Goal: Task Accomplishment & Management: Manage account settings

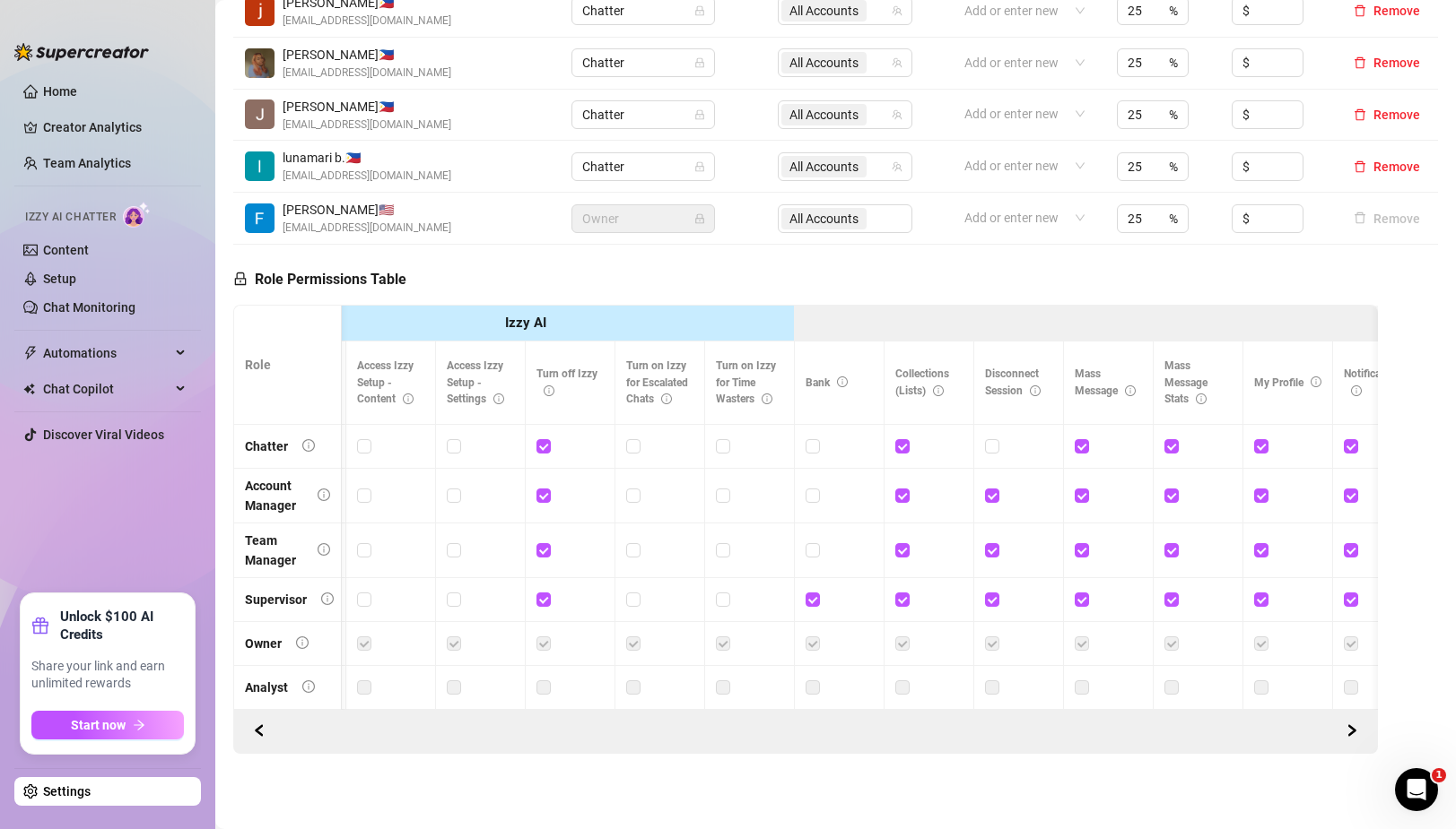
scroll to position [0, 504]
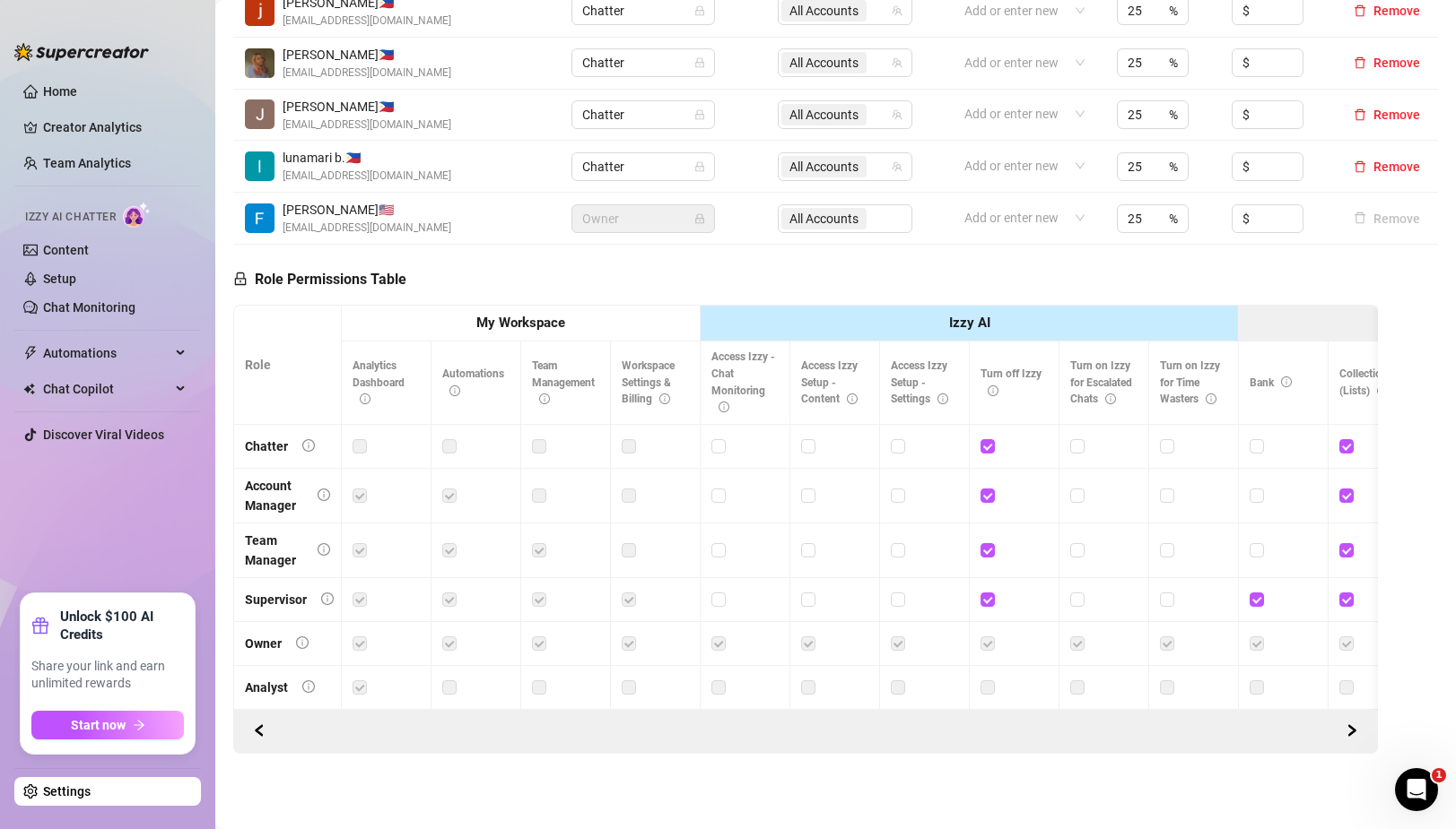
click at [454, 450] on label at bounding box center [449, 447] width 15 height 20
click at [450, 444] on label at bounding box center [449, 447] width 15 height 20
click at [722, 445] on input "checkbox" at bounding box center [717, 445] width 13 height 13
click at [722, 446] on input "checkbox" at bounding box center [717, 445] width 13 height 13
checkbox input "false"
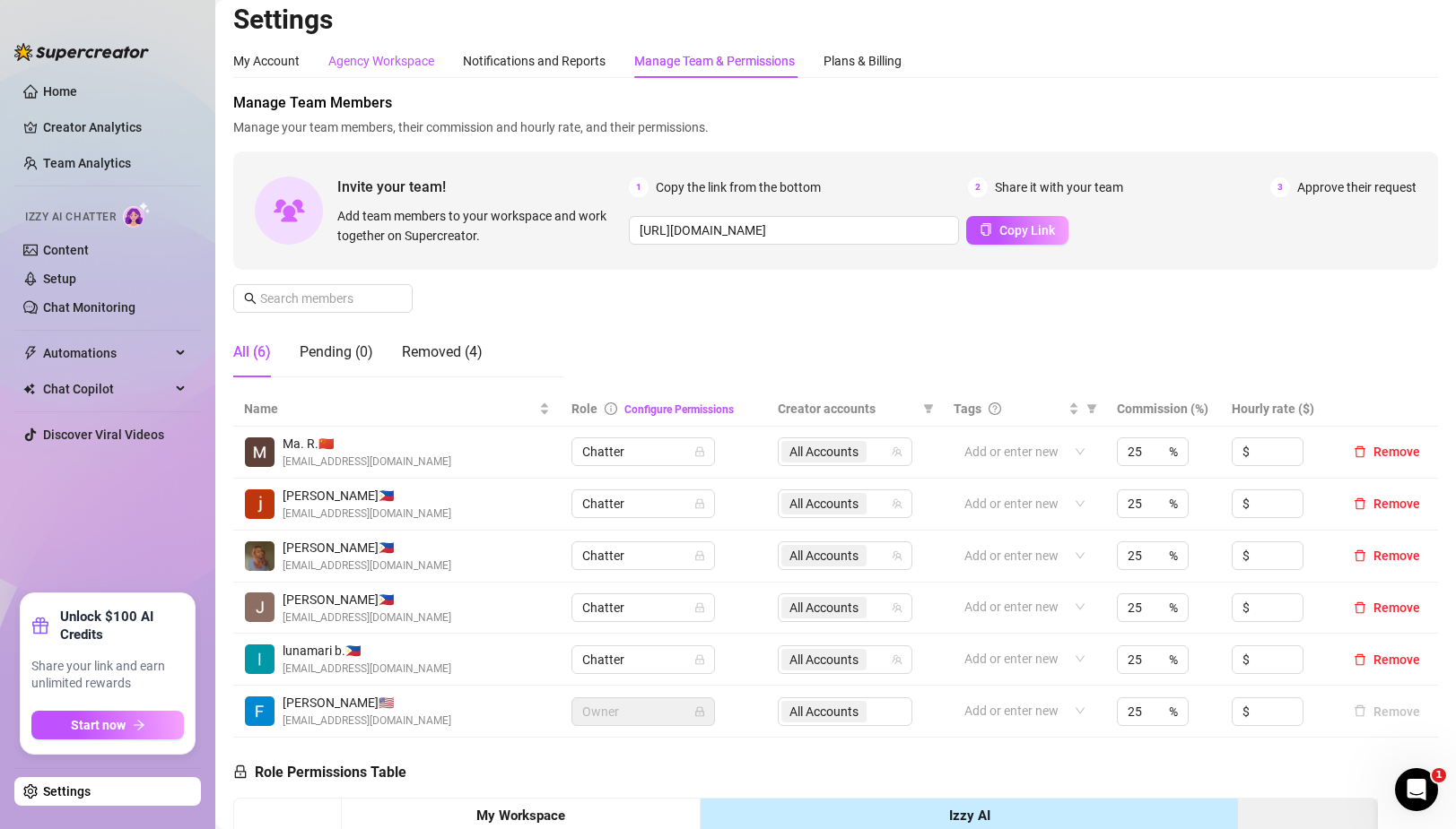
click at [385, 63] on div "Agency Workspace" at bounding box center [381, 61] width 106 height 20
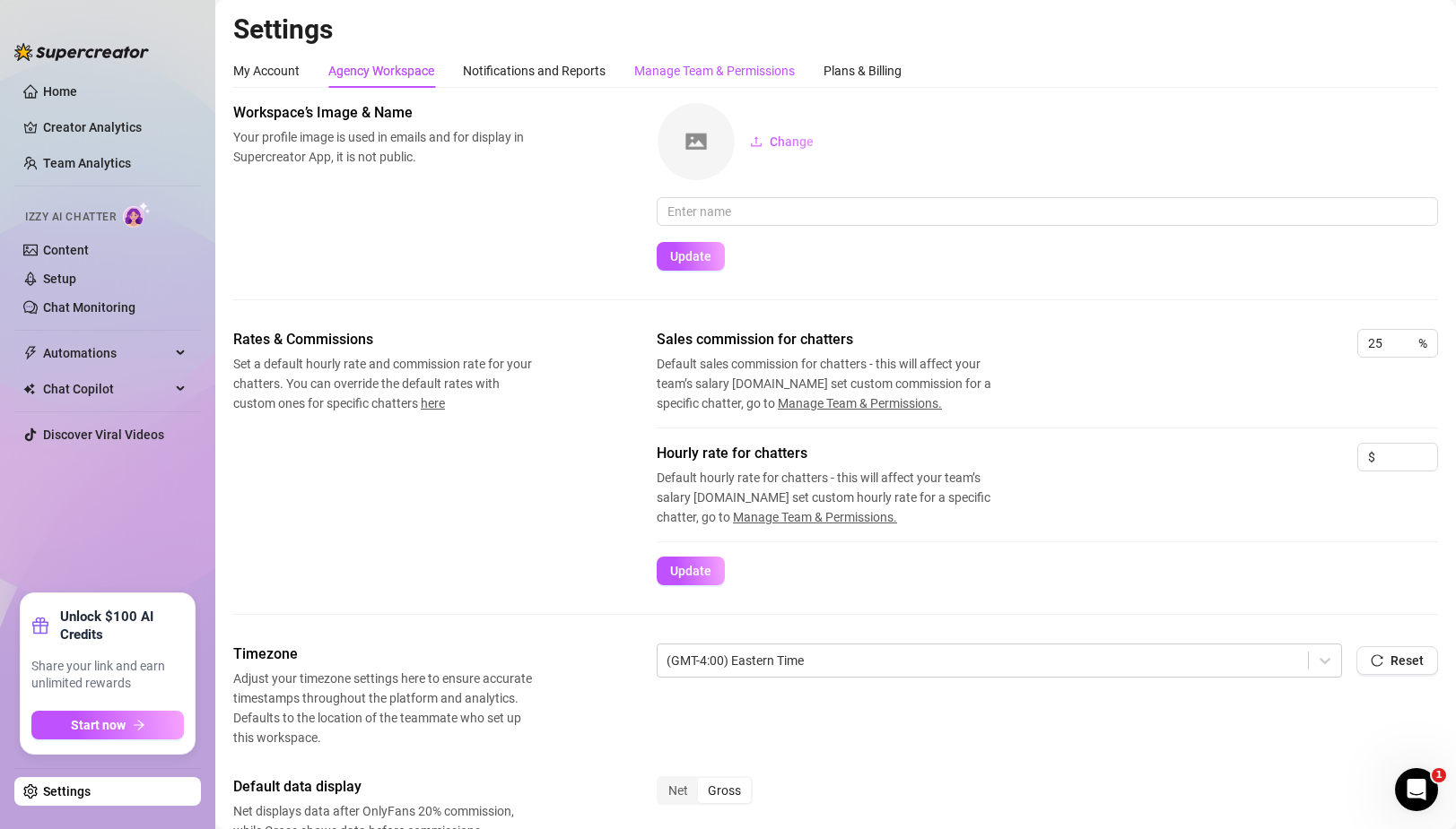
click at [721, 70] on div "Manage Team & Permissions" at bounding box center [714, 70] width 160 height 20
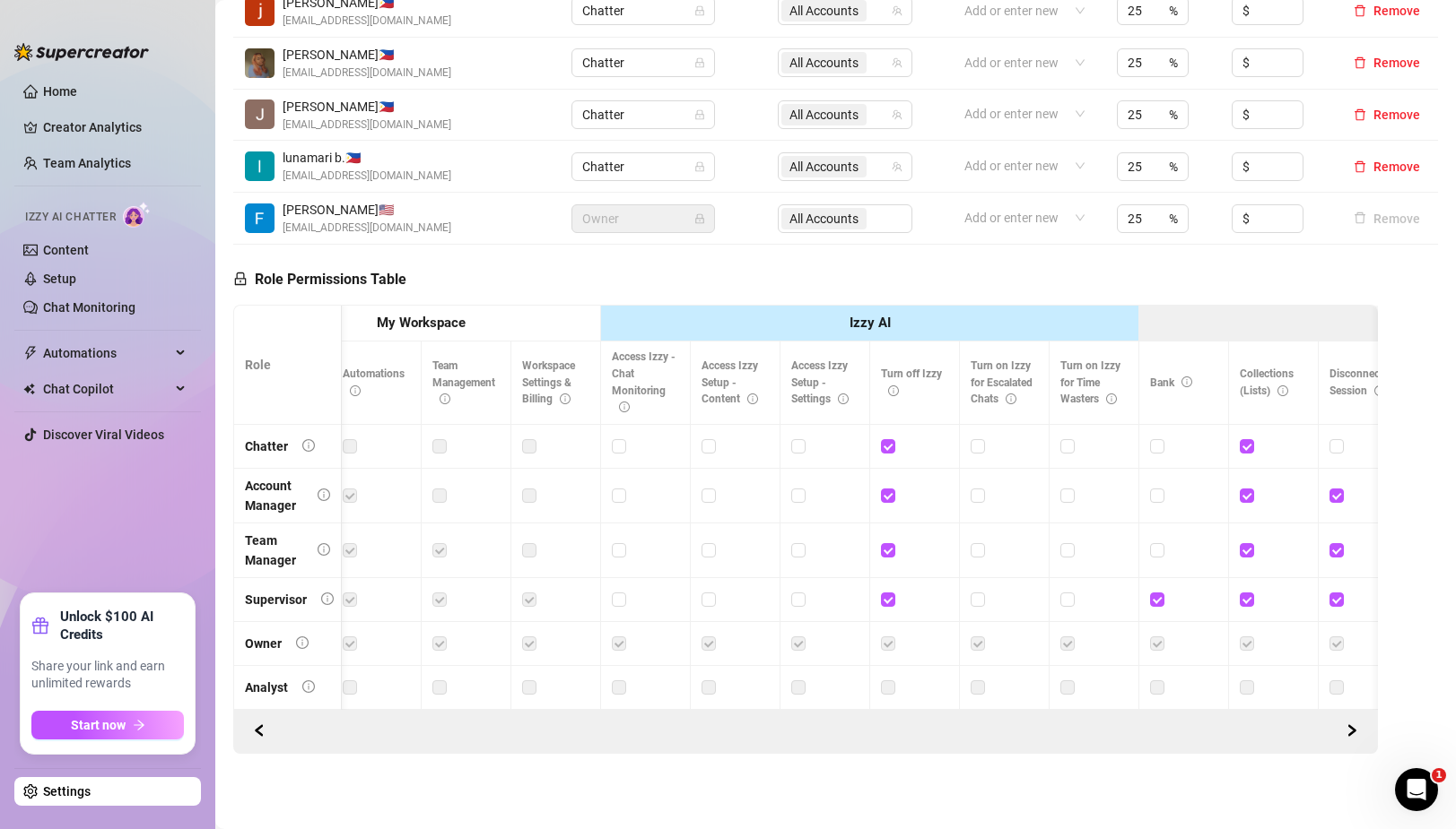
scroll to position [0, 103]
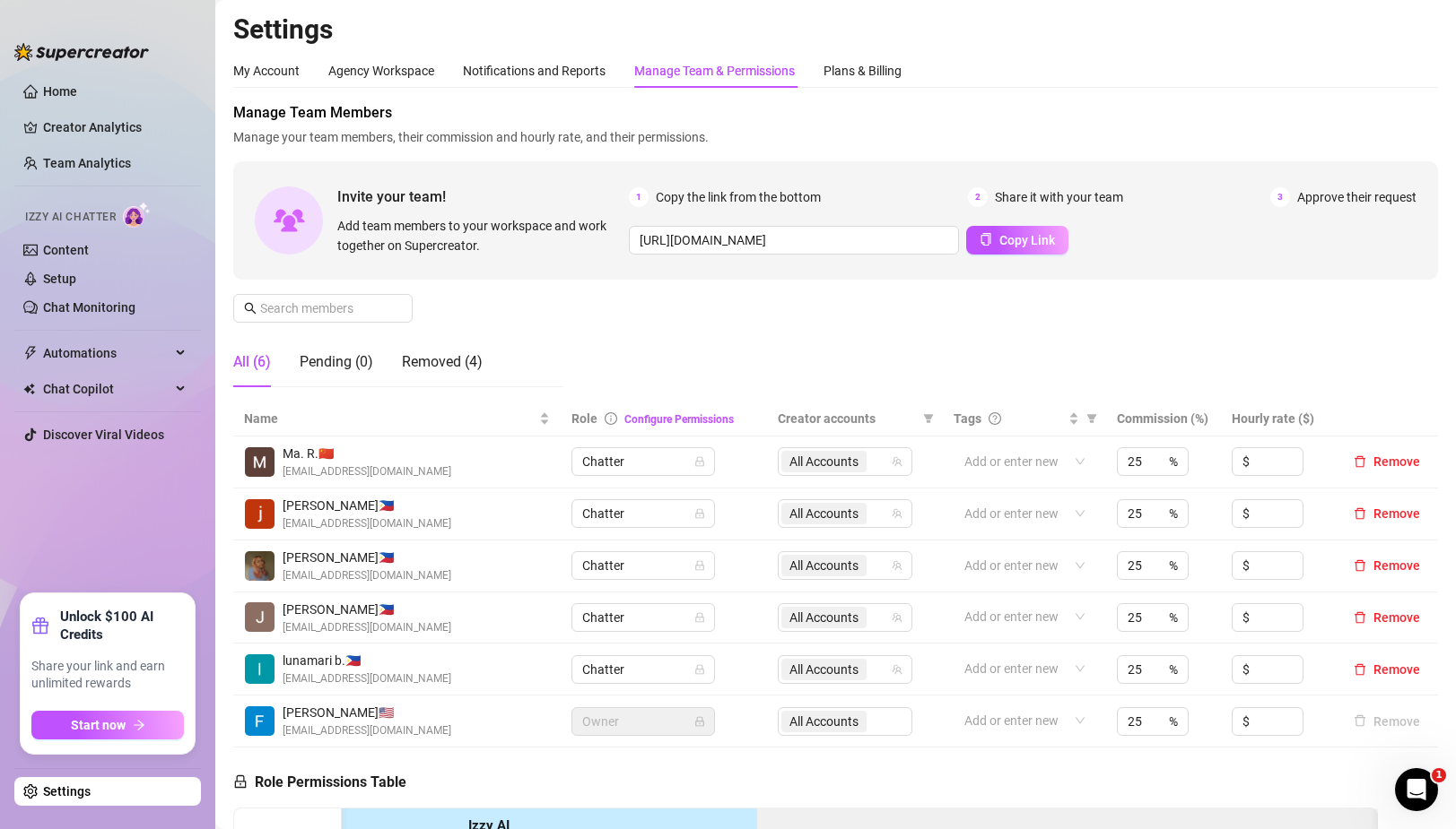
click at [758, 36] on h2 "Settings" at bounding box center [835, 29] width 1205 height 34
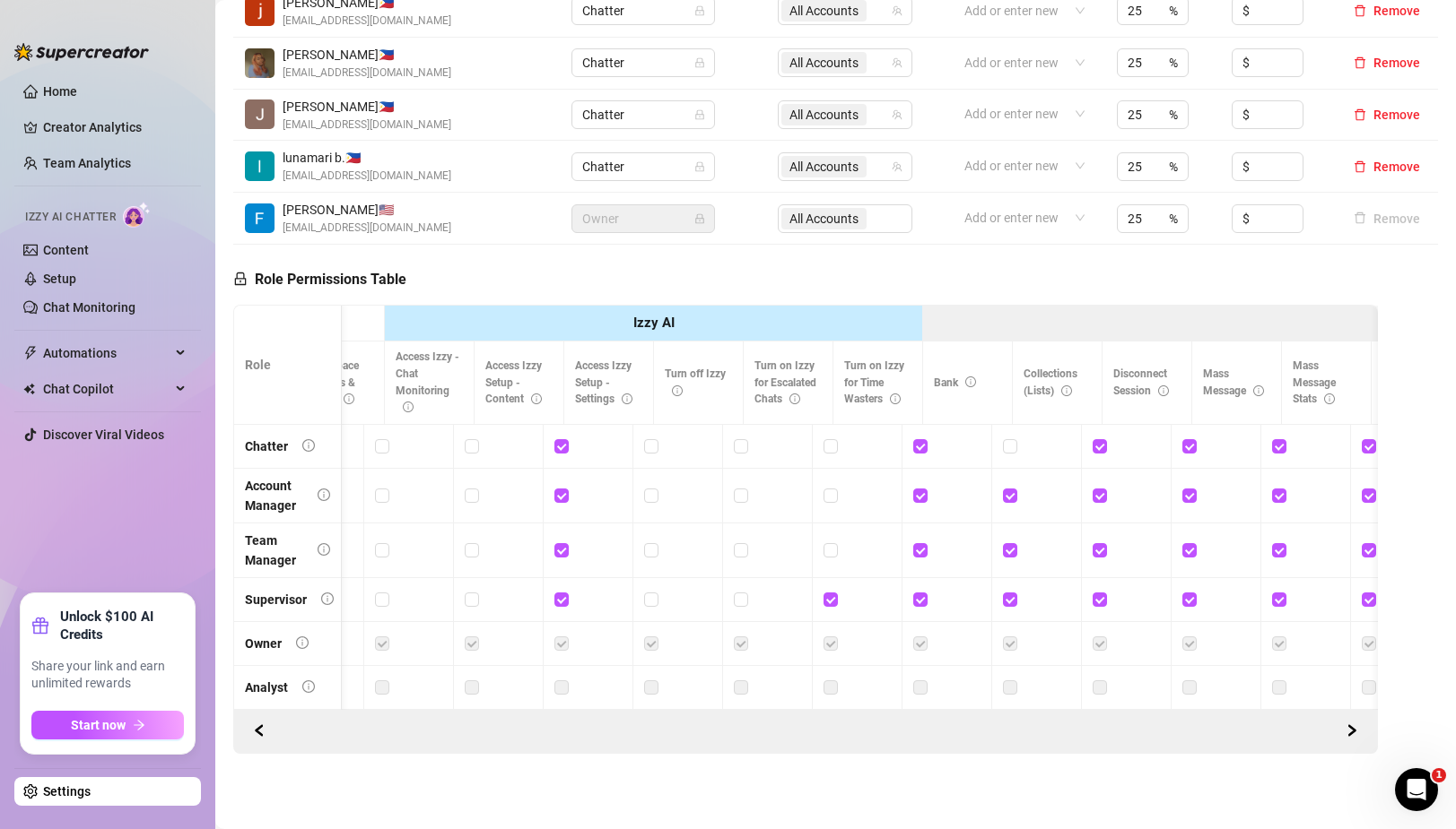
scroll to position [0, 426]
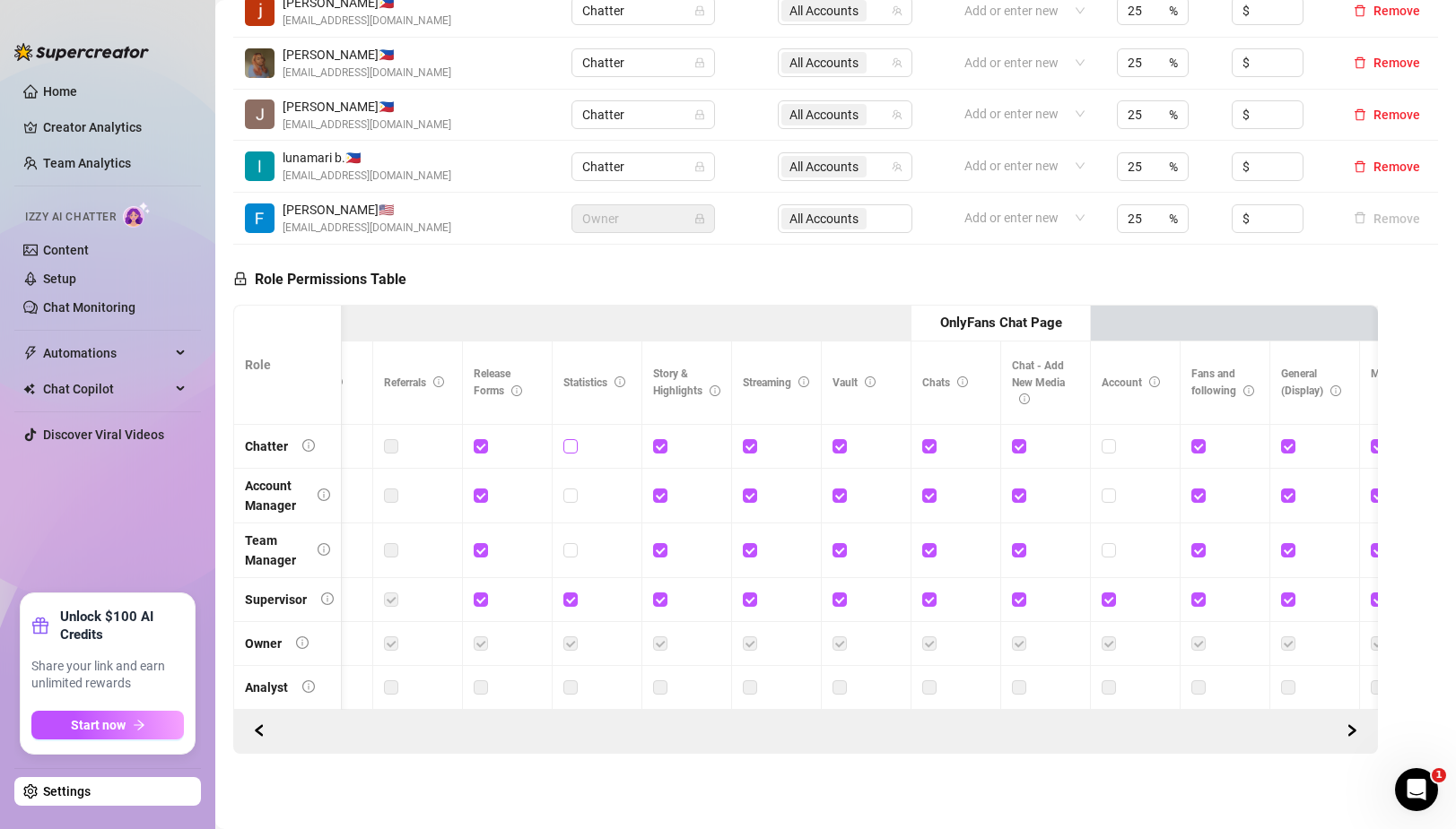
click at [575, 449] on input "checkbox" at bounding box center [569, 445] width 13 height 13
checkbox input "true"
click at [478, 283] on span "Save Permissions" at bounding box center [500, 280] width 102 height 15
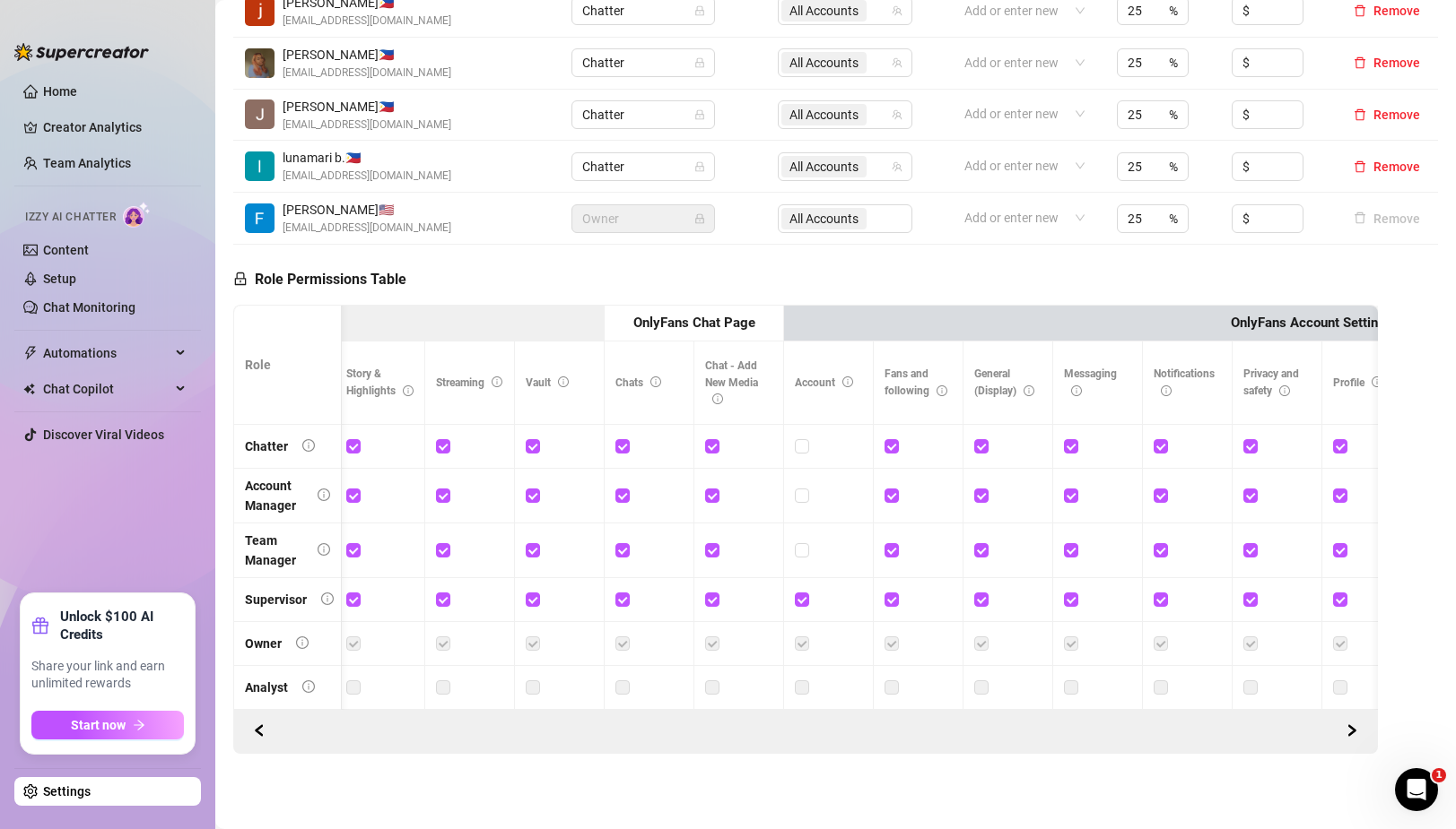
click at [810, 446] on div at bounding box center [828, 447] width 67 height 20
click at [803, 449] on input "checkbox" at bounding box center [801, 445] width 13 height 13
checkbox input "true"
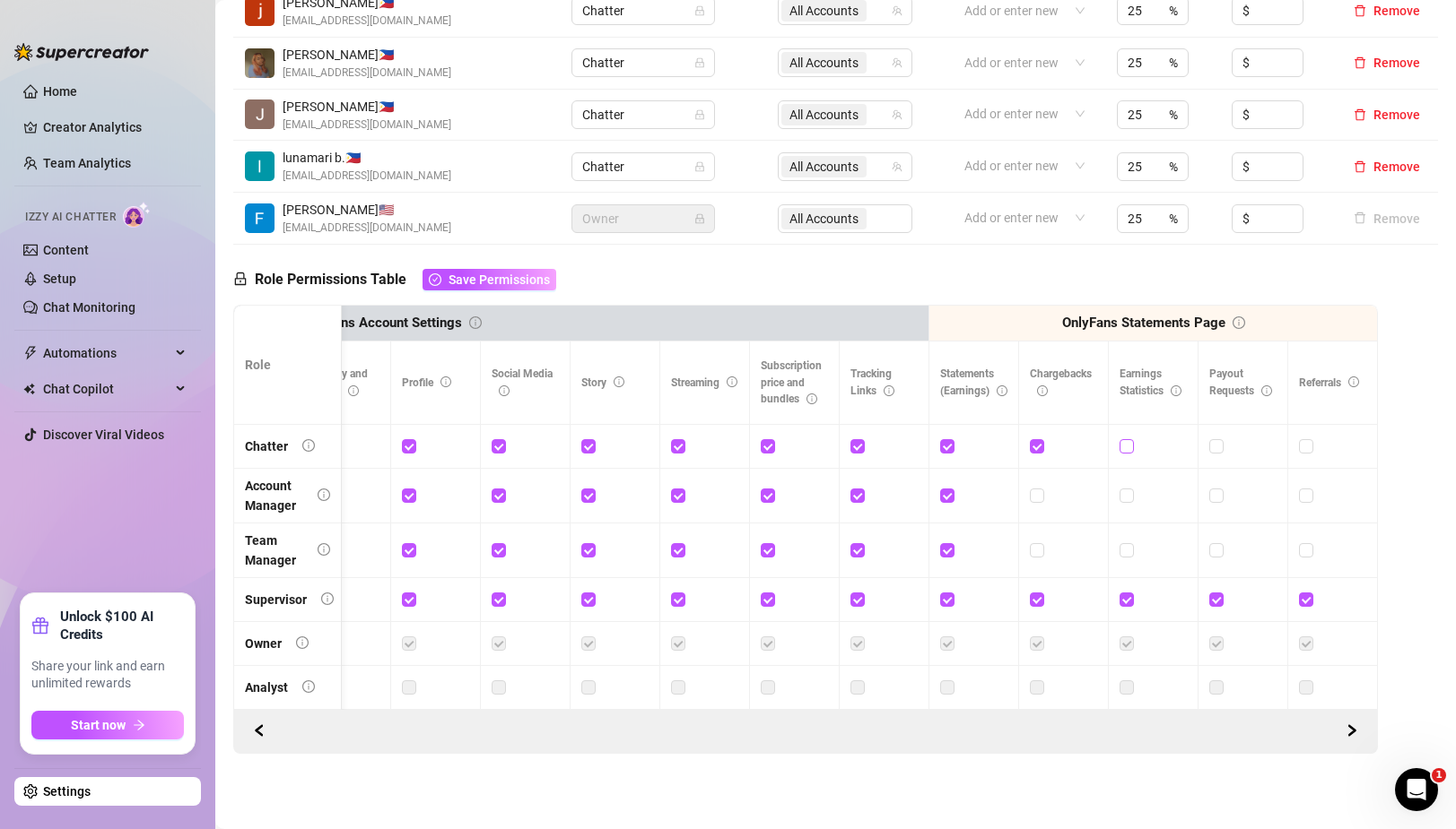
click at [1125, 447] on input "checkbox" at bounding box center [1125, 445] width 13 height 13
checkbox input "true"
click at [498, 287] on button "Save Permissions" at bounding box center [489, 280] width 134 height 22
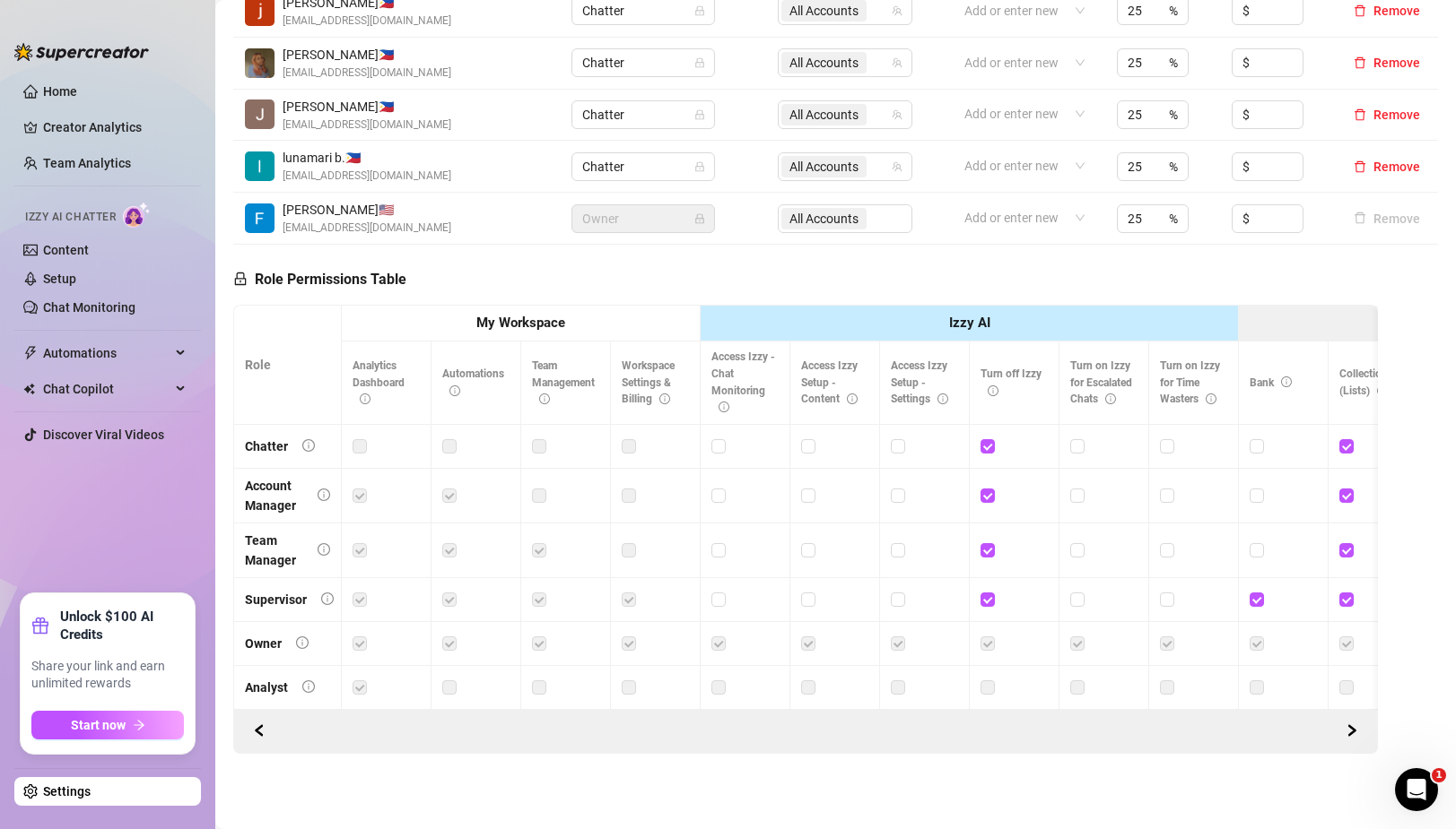
click at [65, 219] on span "Izzy AI Chatter" at bounding box center [70, 217] width 91 height 17
click at [106, 350] on span "Automations" at bounding box center [107, 353] width 127 height 28
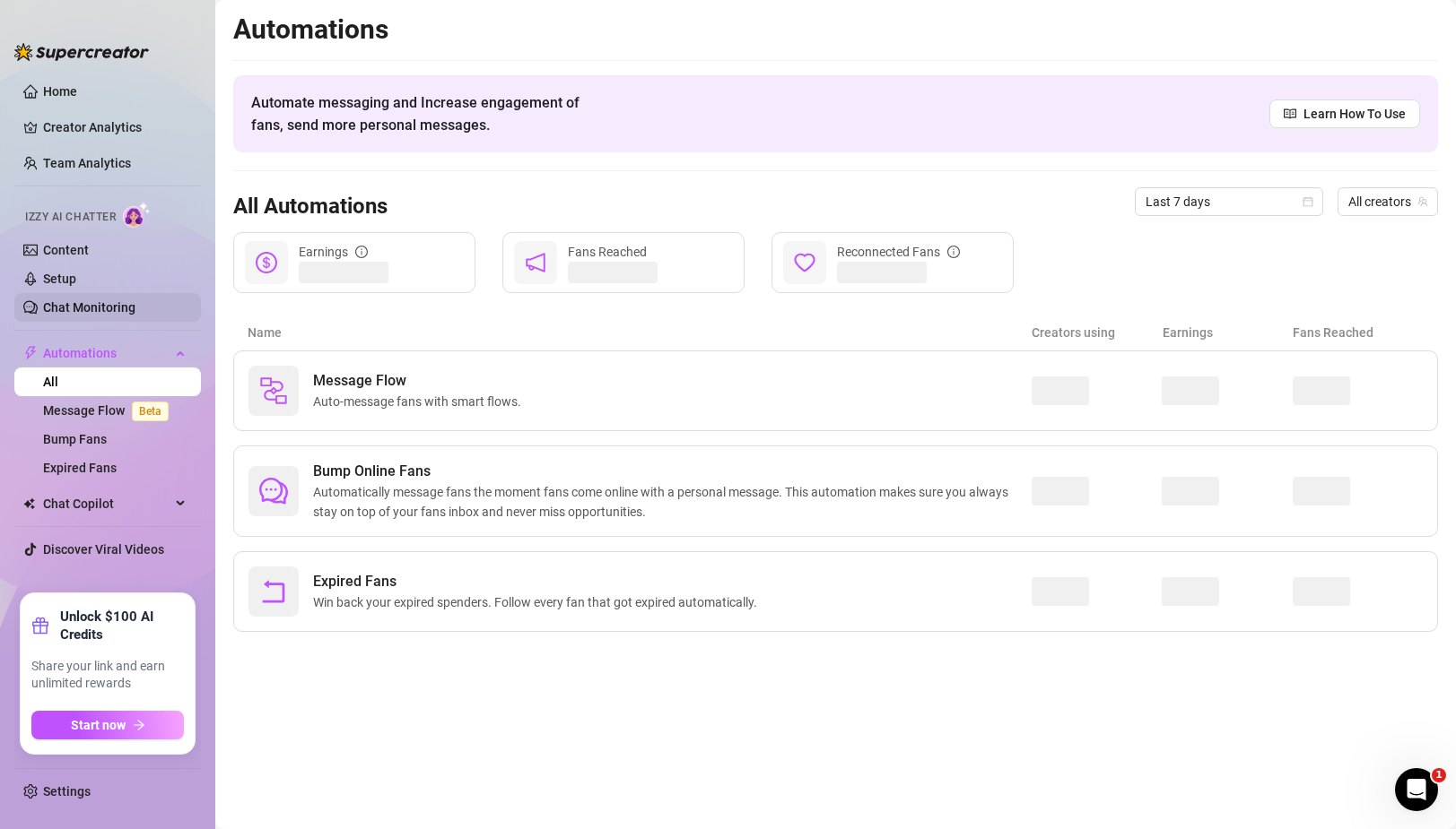
click at [101, 301] on link "Chat Monitoring" at bounding box center [89, 307] width 92 height 15
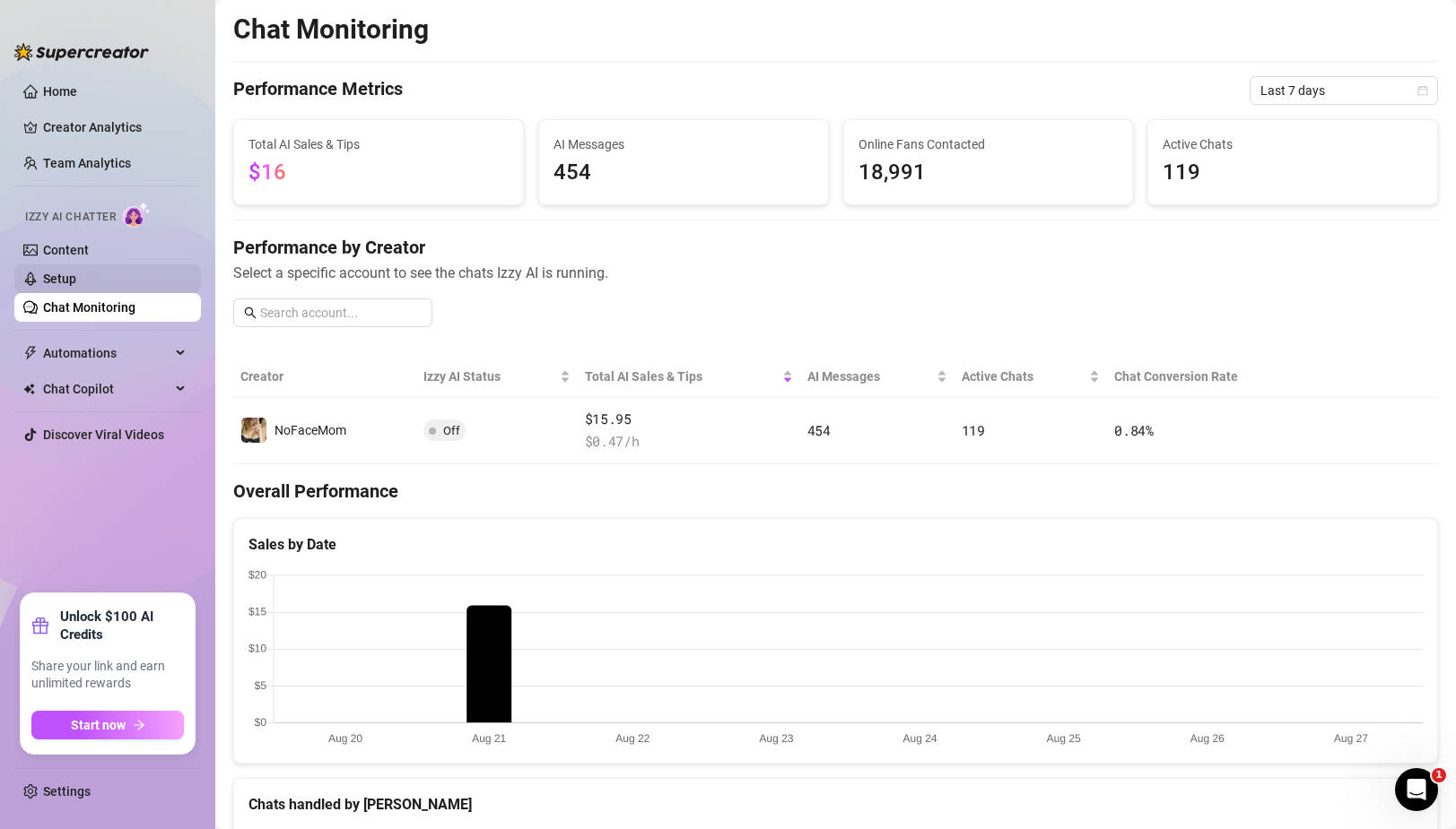
click at [76, 272] on link "Setup" at bounding box center [60, 279] width 33 height 15
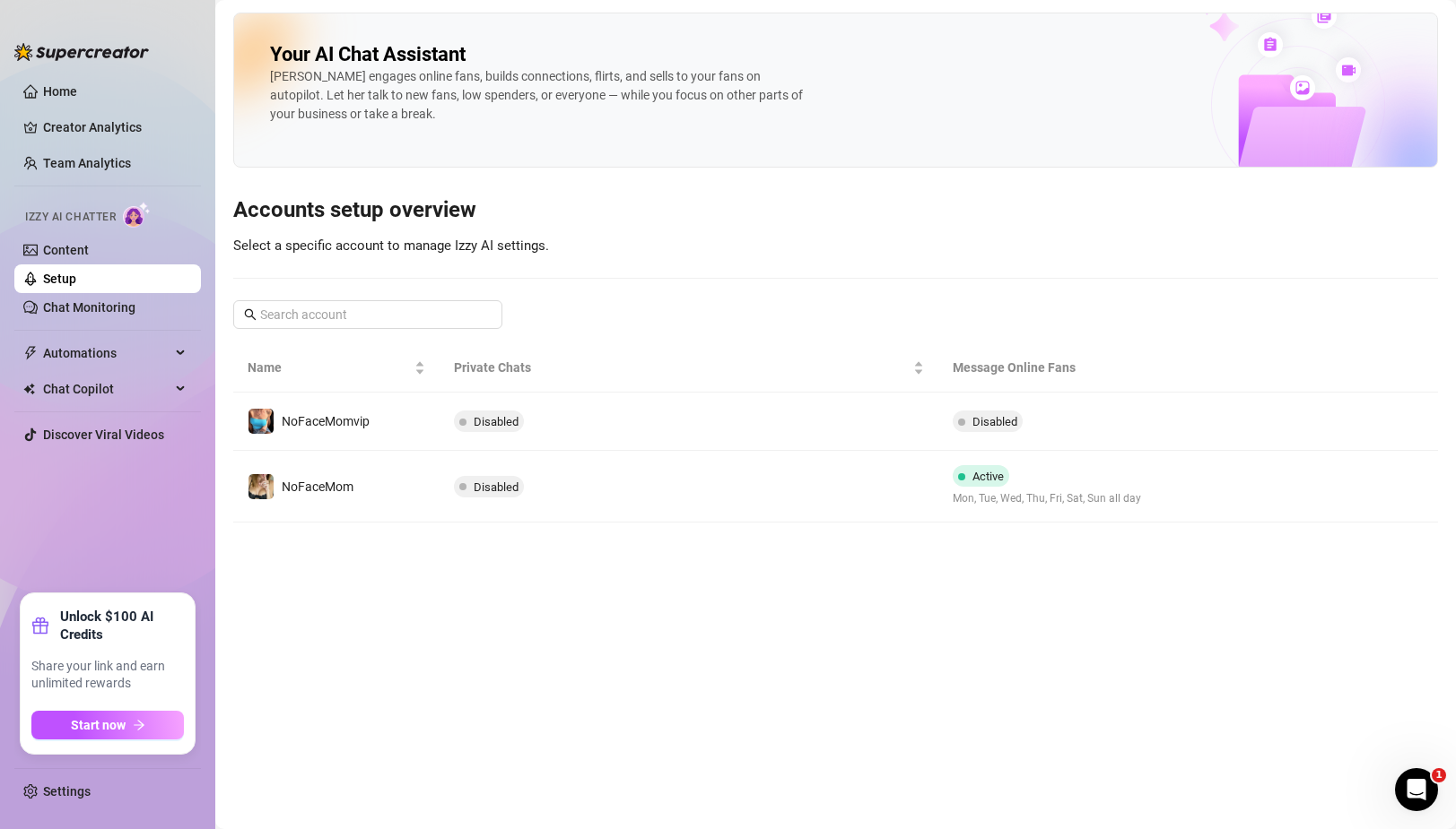
drag, startPoint x: 1009, startPoint y: 735, endPoint x: 1012, endPoint y: 621, distance: 114.0
click at [1009, 659] on main "Your AI Chat Assistant [PERSON_NAME] engages online fans, builds connections, f…" at bounding box center [835, 414] width 1240 height 829
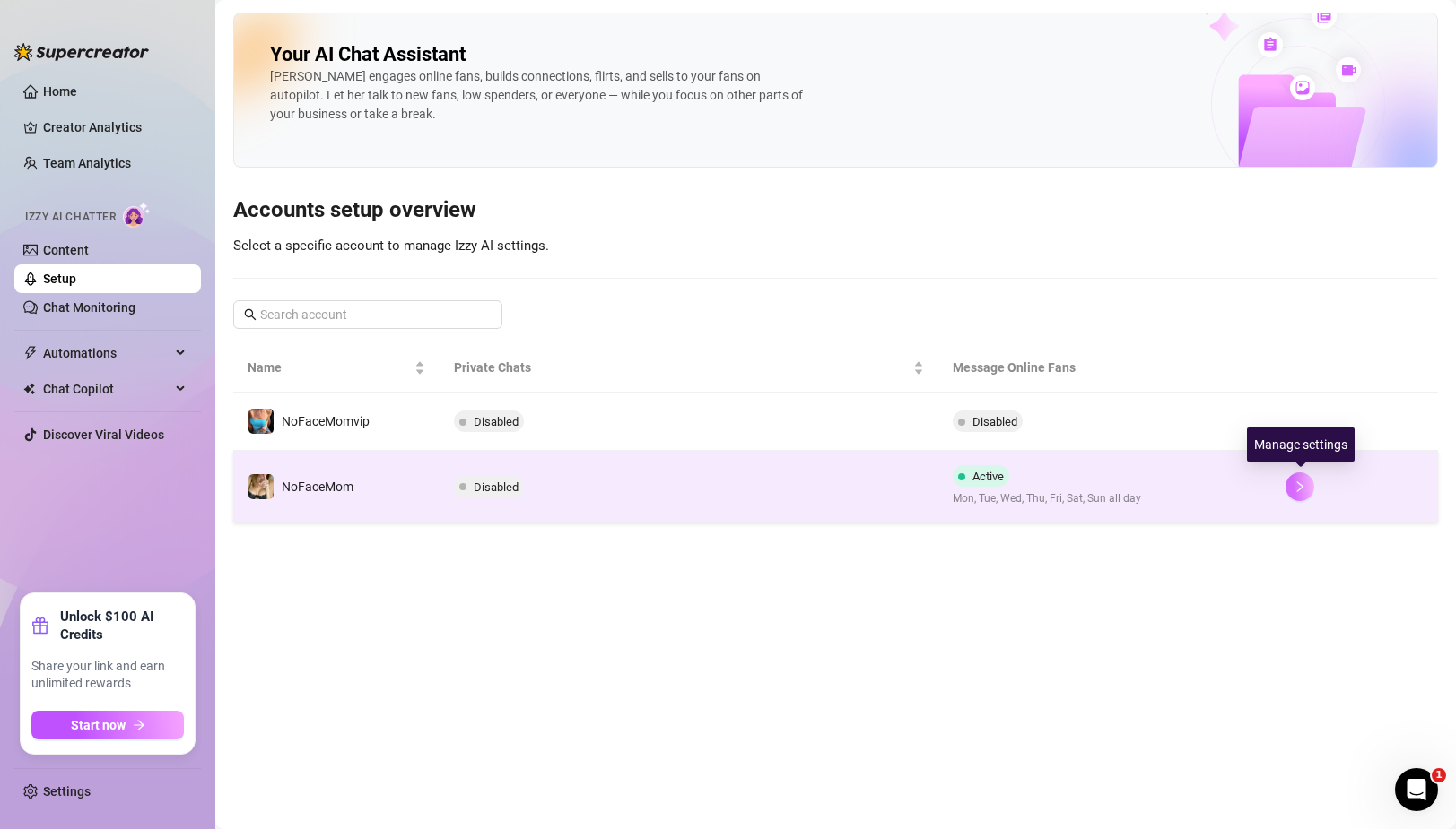
click at [1298, 488] on icon "right" at bounding box center [1300, 487] width 13 height 13
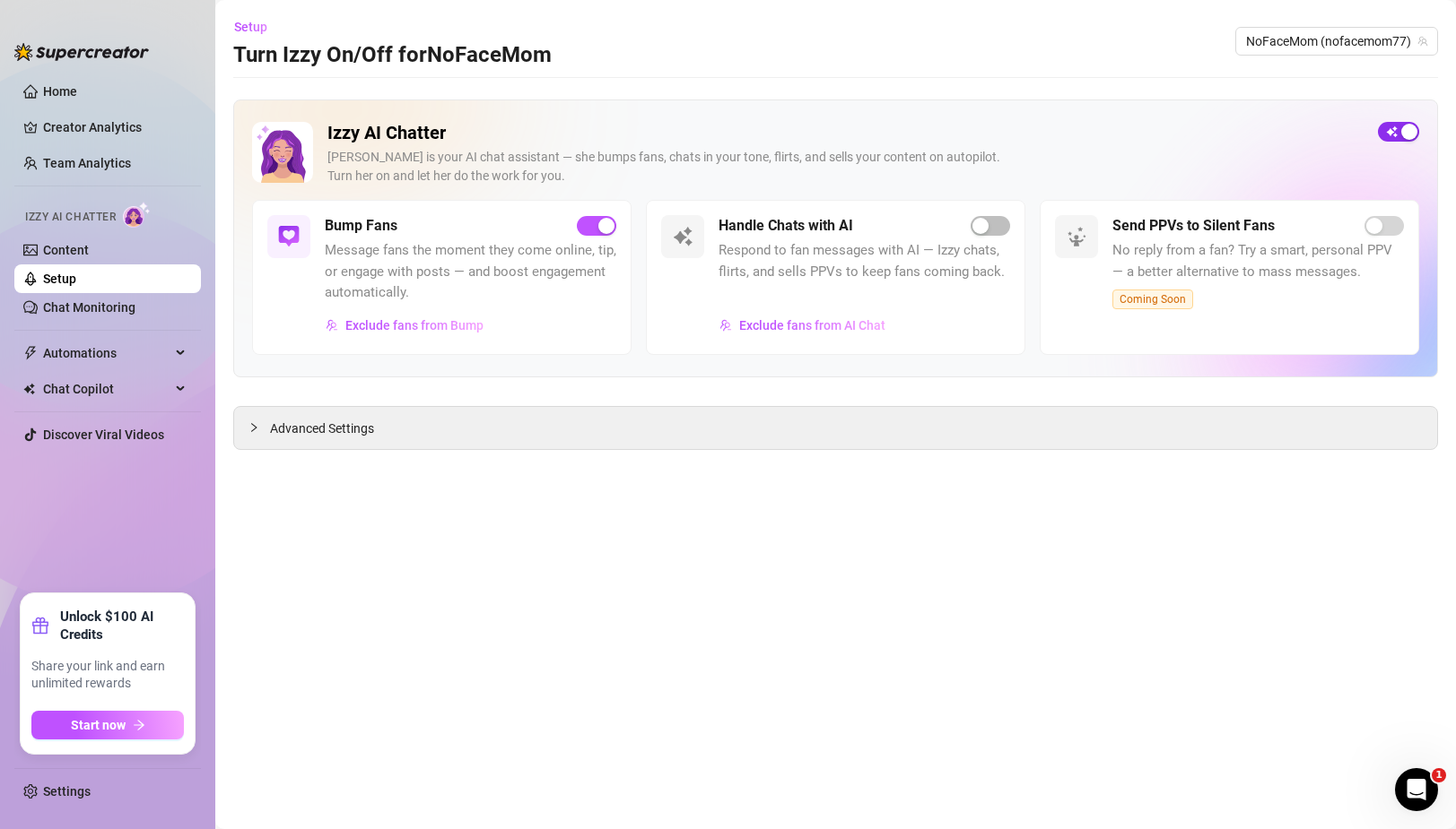
click at [1399, 132] on button "button" at bounding box center [1398, 132] width 41 height 20
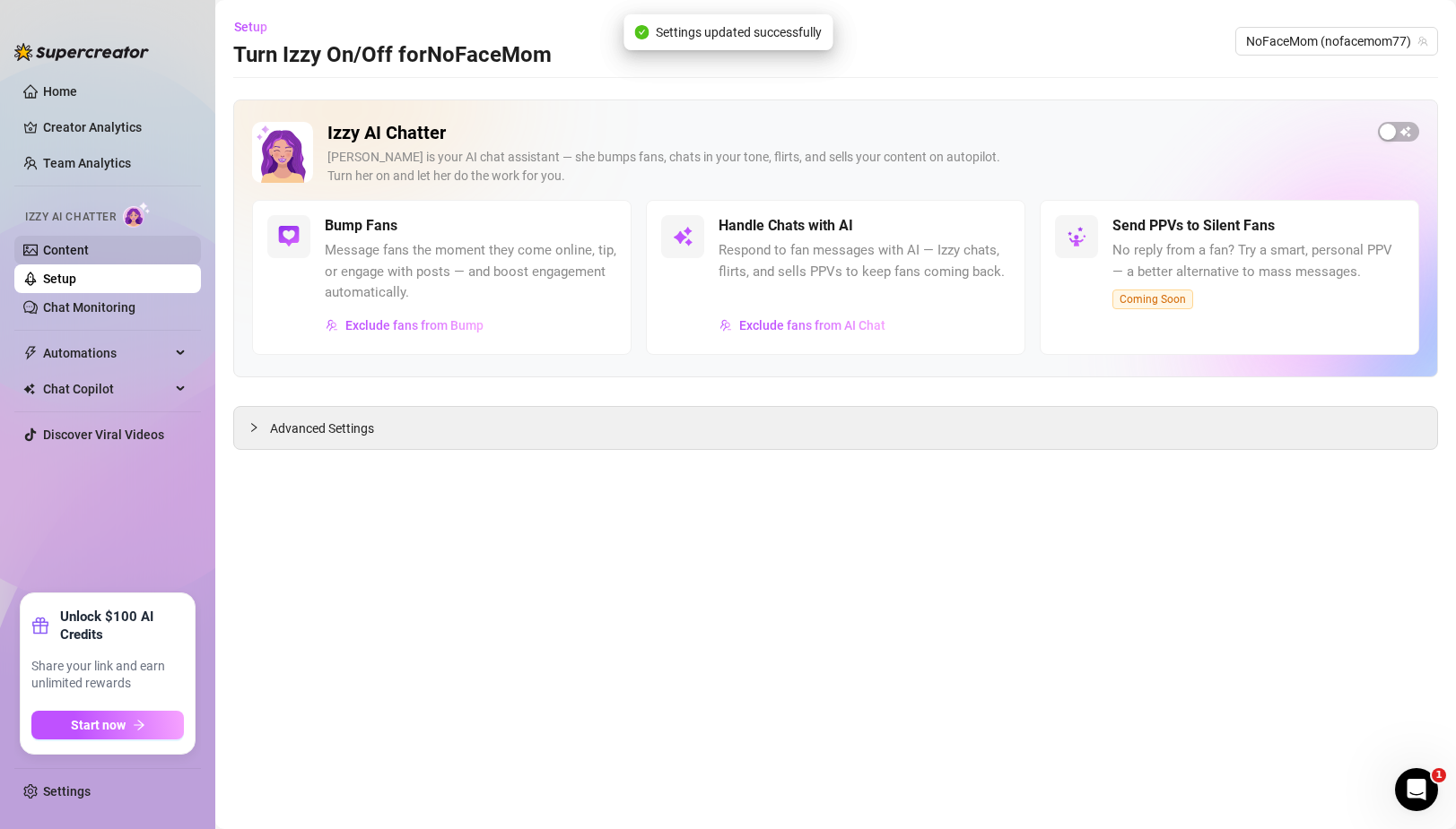
click at [48, 249] on link "Content" at bounding box center [66, 250] width 46 height 15
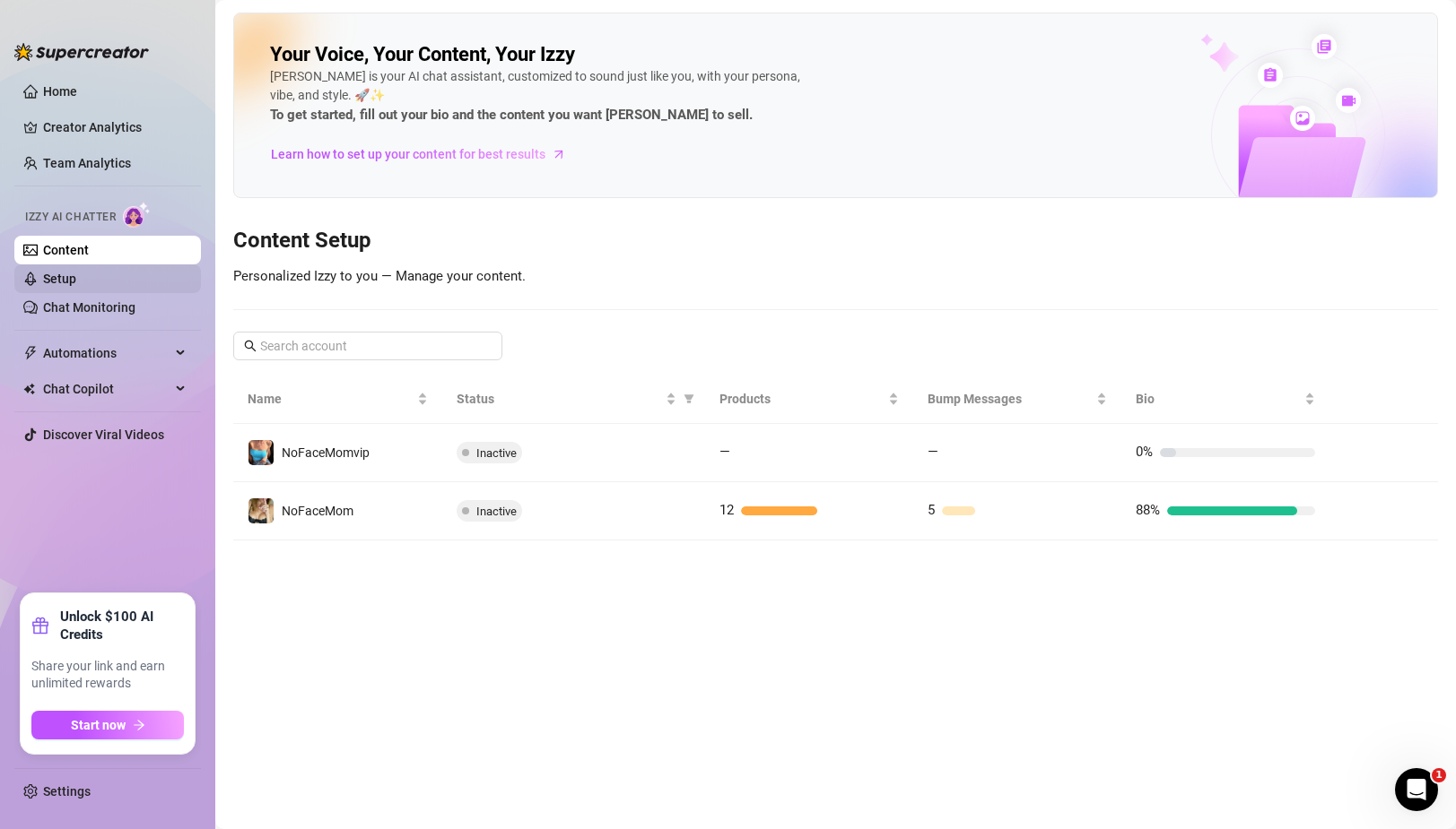
click at [76, 277] on link "Setup" at bounding box center [60, 279] width 33 height 15
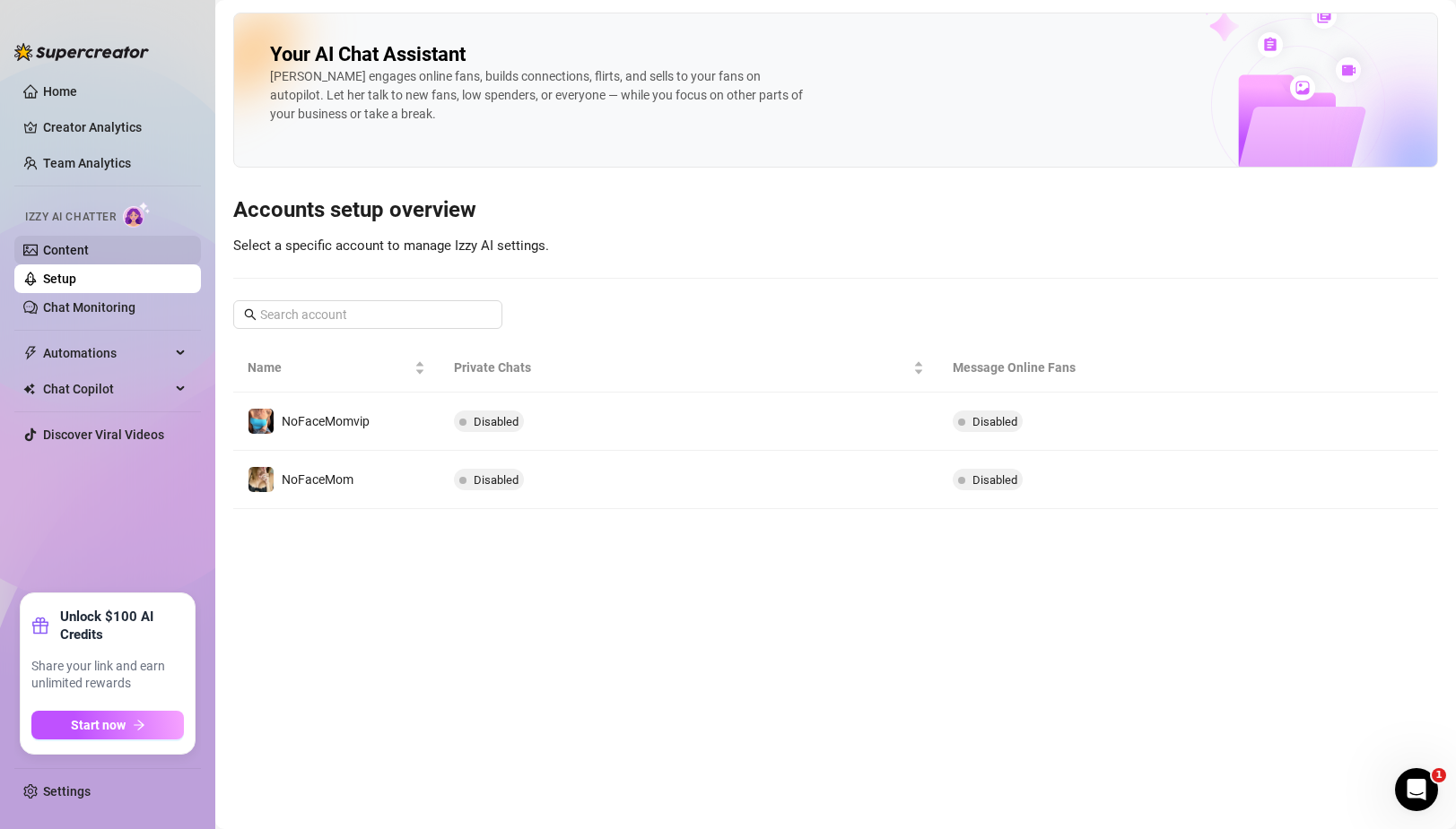
click at [79, 252] on link "Content" at bounding box center [66, 250] width 46 height 15
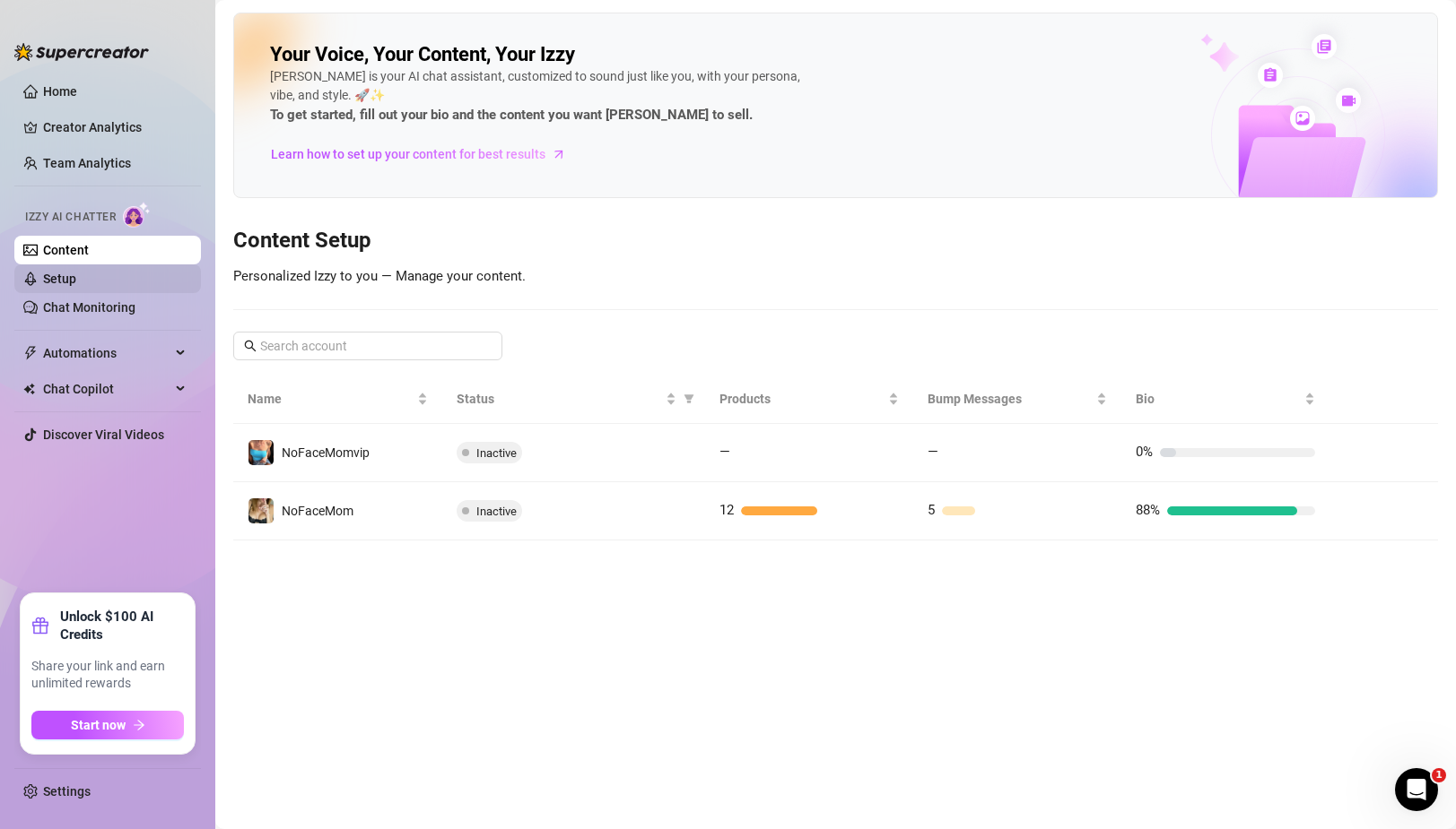
click at [76, 280] on link "Setup" at bounding box center [60, 279] width 33 height 15
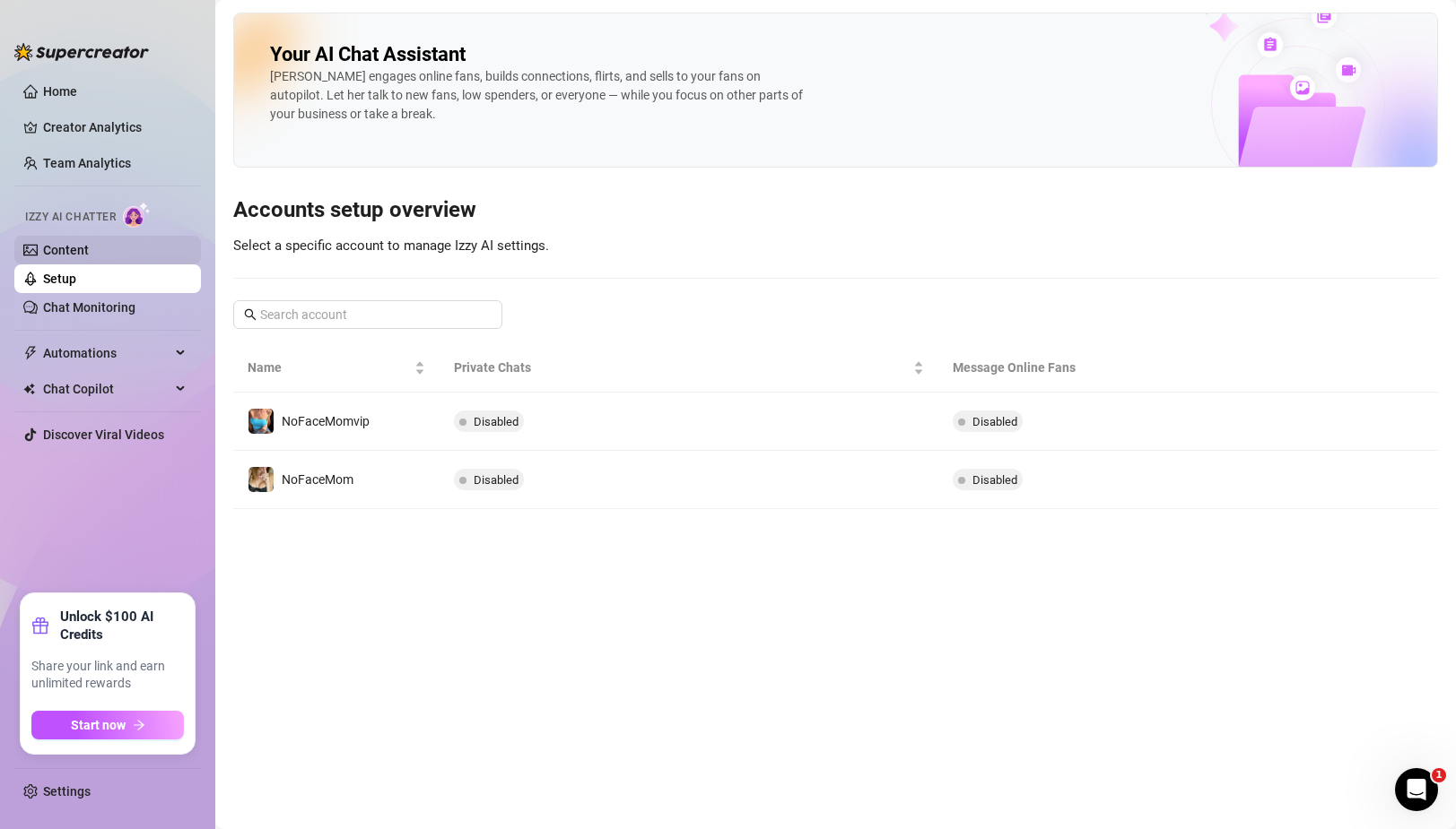
click at [89, 244] on link "Content" at bounding box center [66, 250] width 46 height 15
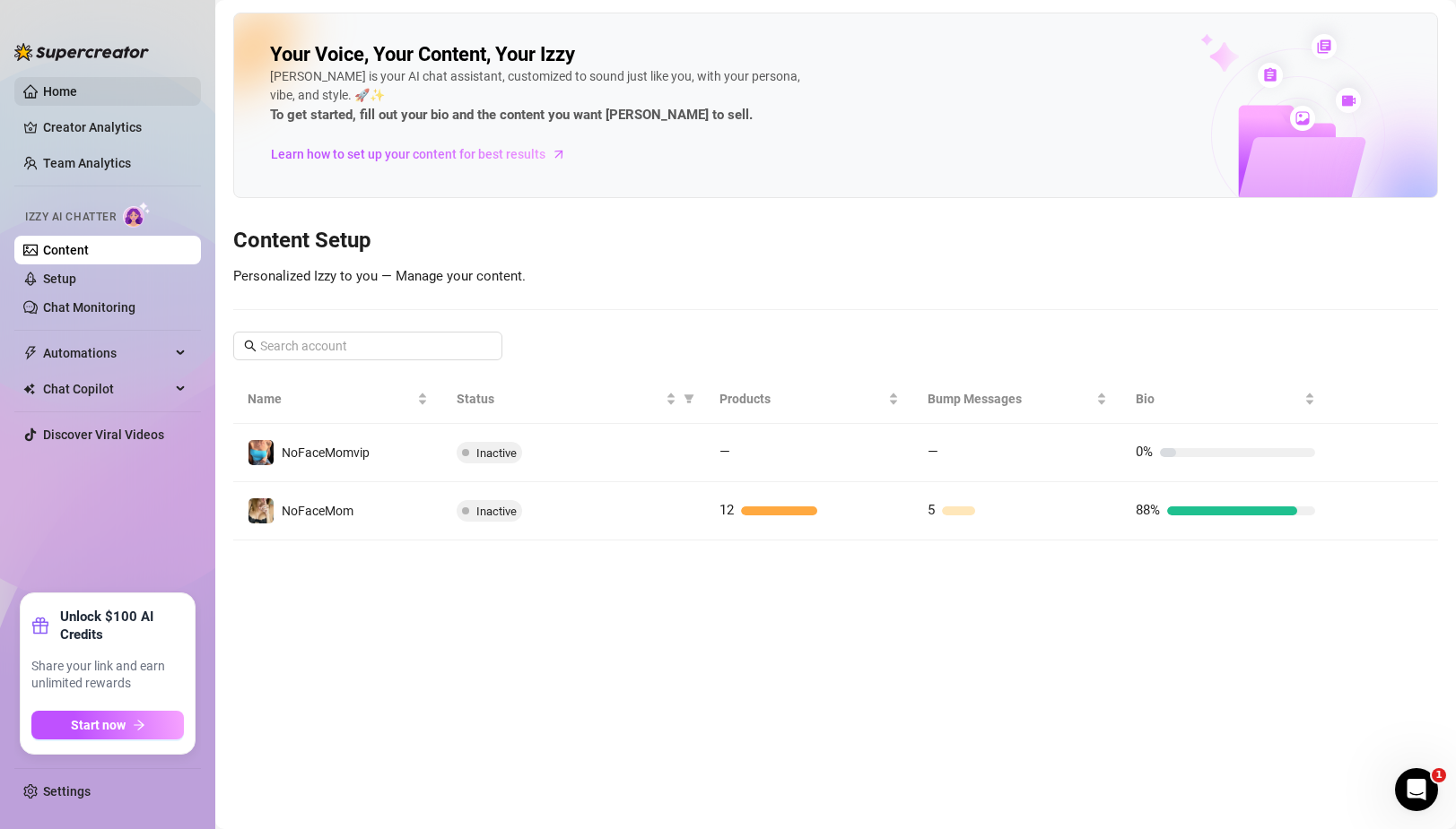
click at [48, 92] on link "Home" at bounding box center [60, 91] width 34 height 15
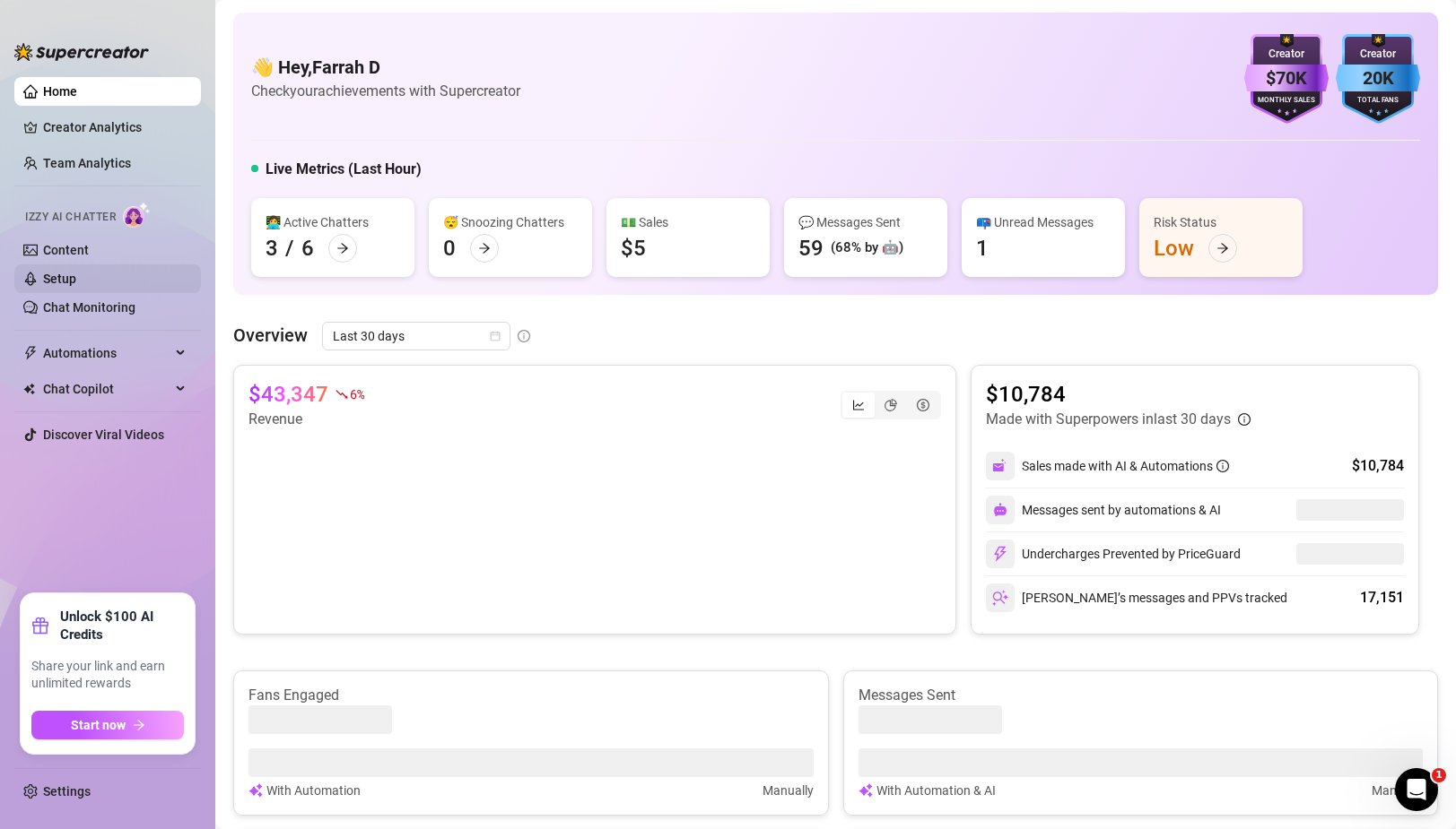
click at [63, 280] on link "Setup" at bounding box center [60, 279] width 33 height 15
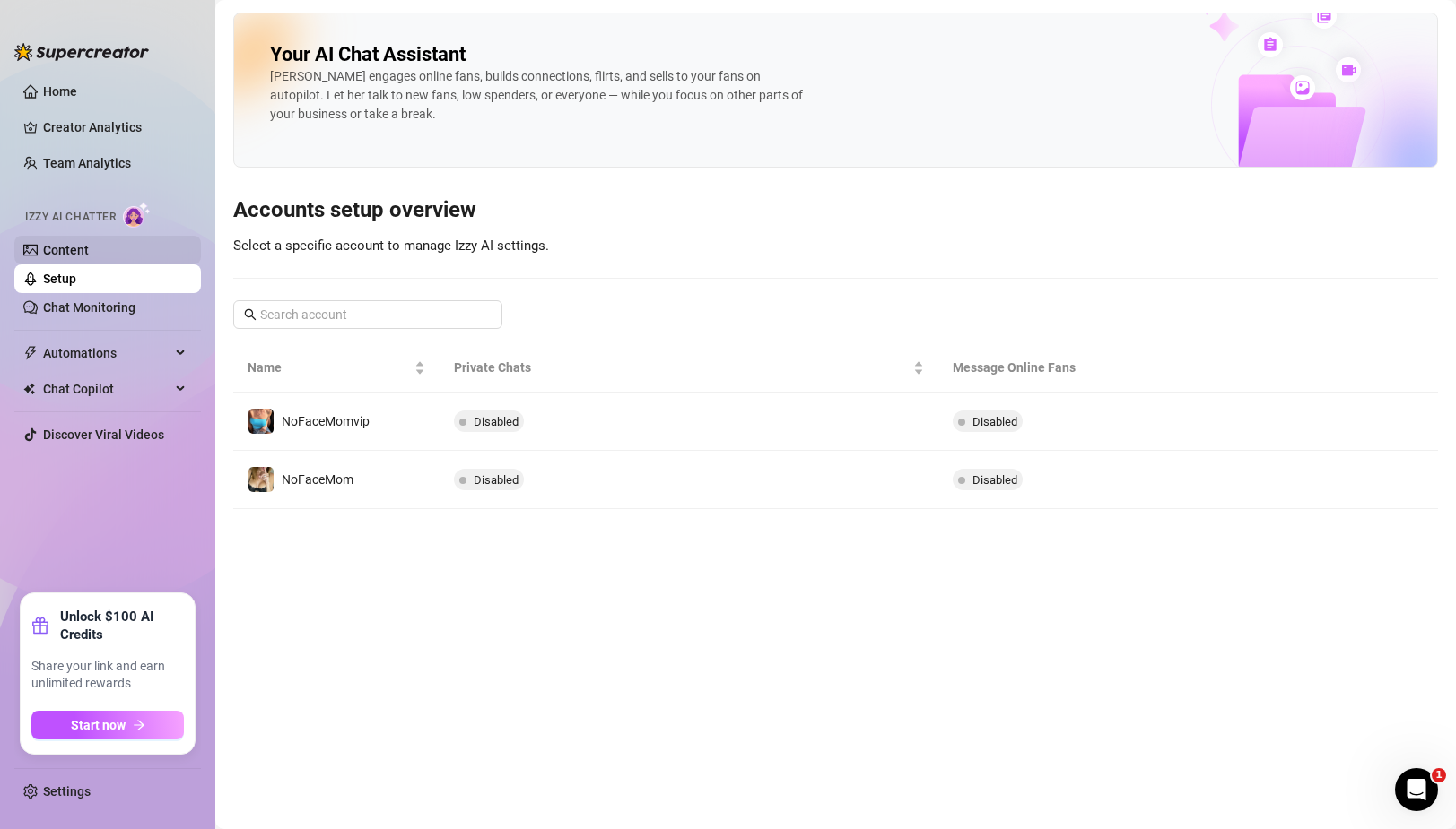
click at [89, 246] on link "Content" at bounding box center [66, 250] width 46 height 15
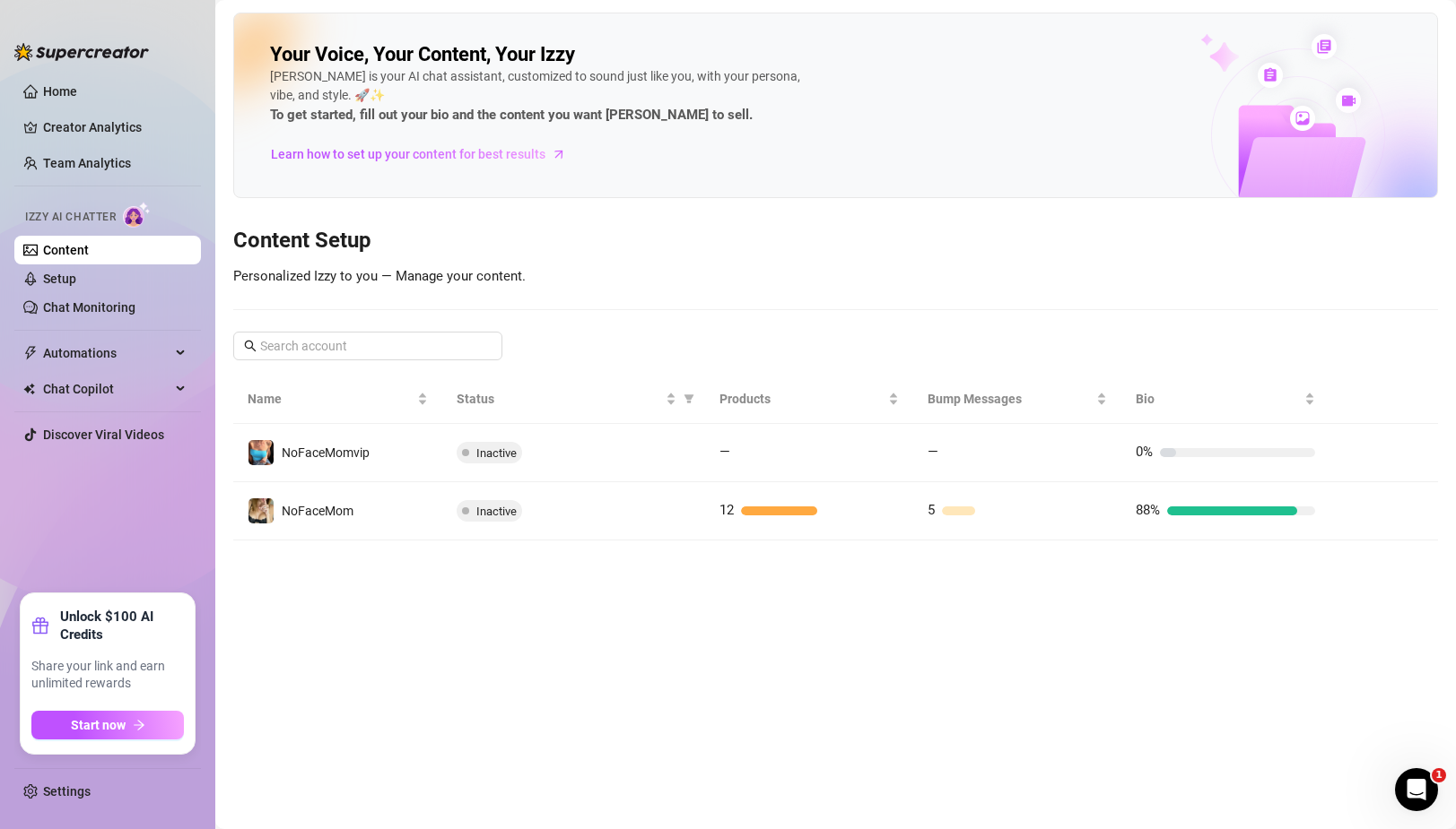
click at [87, 220] on span "Izzy AI Chatter" at bounding box center [70, 217] width 91 height 17
click at [73, 251] on link "Content" at bounding box center [66, 250] width 46 height 15
click at [76, 283] on link "Setup" at bounding box center [60, 279] width 33 height 15
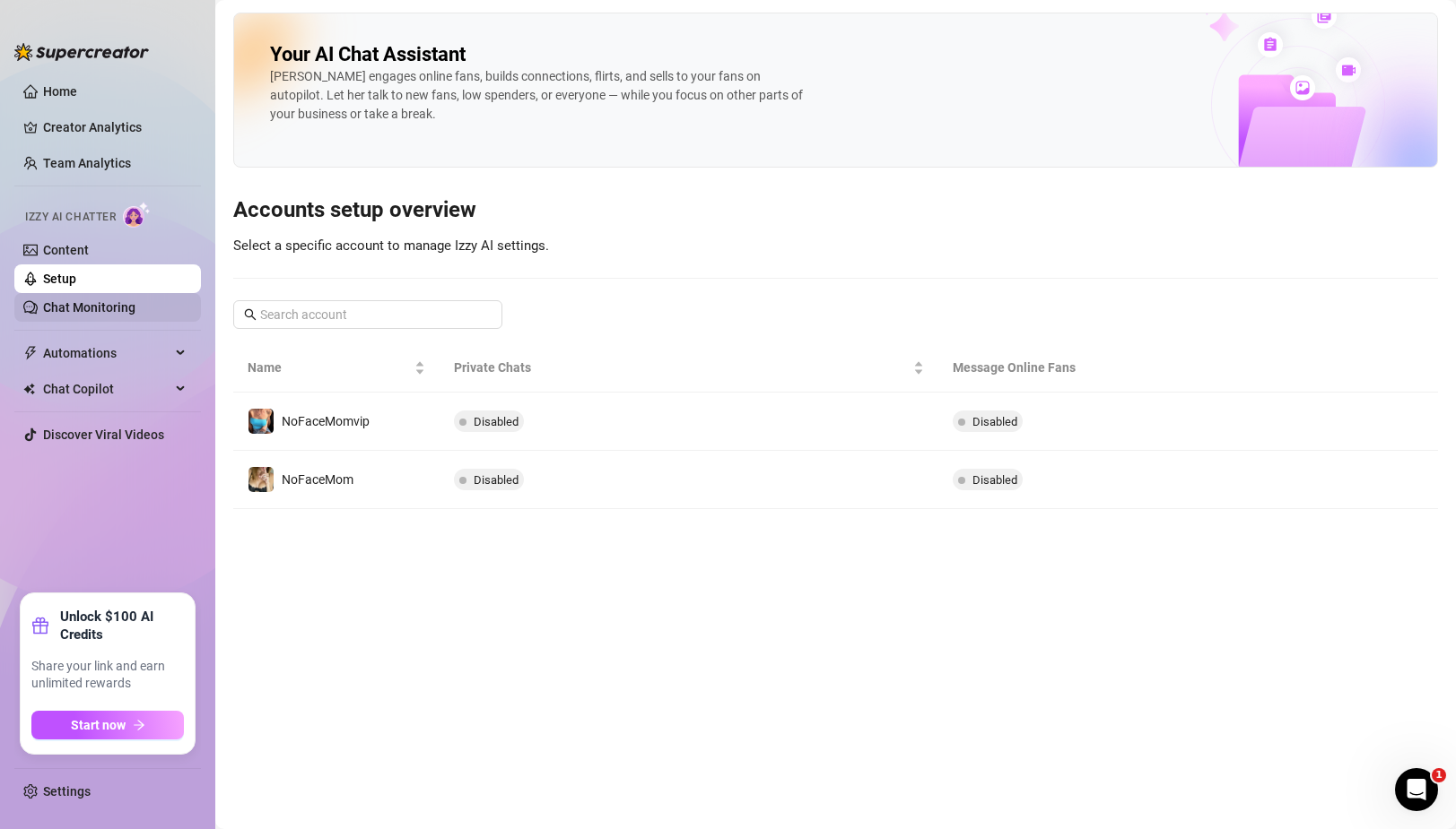
click at [90, 310] on link "Chat Monitoring" at bounding box center [89, 307] width 92 height 15
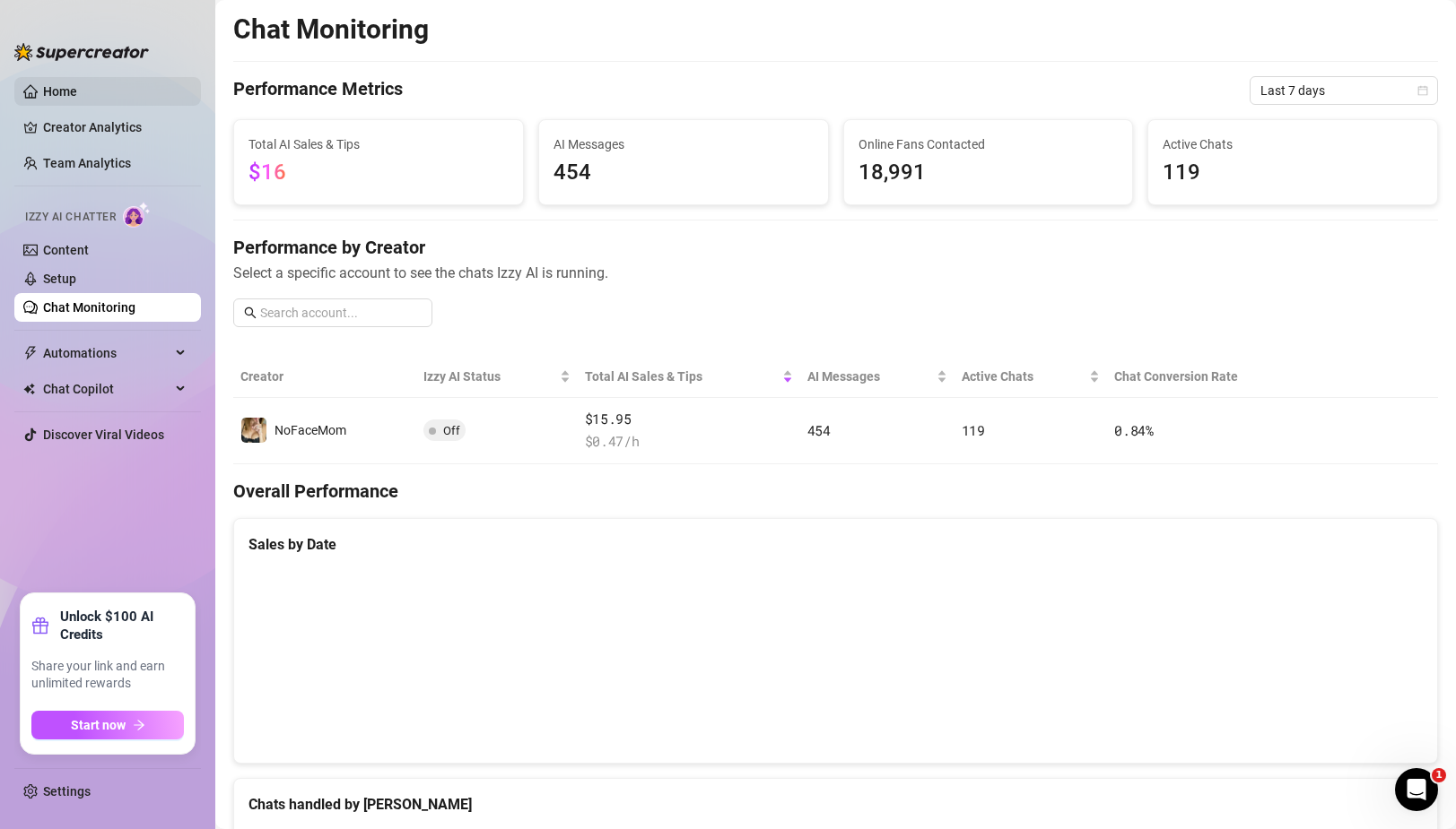
click at [77, 94] on link "Home" at bounding box center [60, 91] width 34 height 15
